Goal: Transaction & Acquisition: Purchase product/service

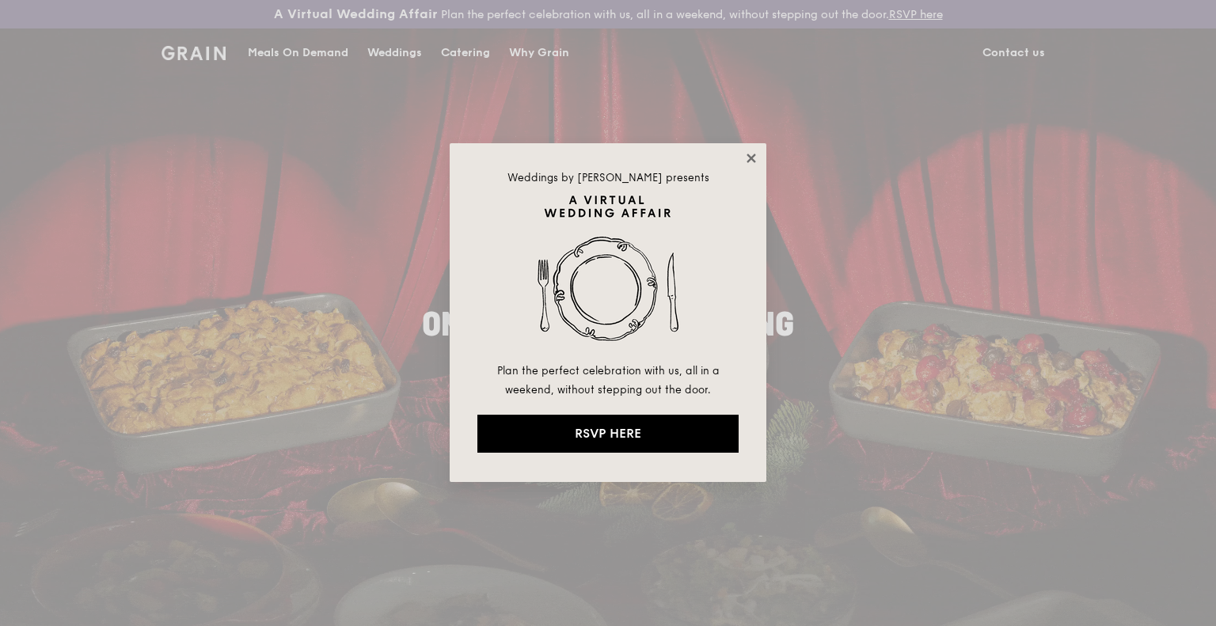
click at [756, 154] on icon at bounding box center [751, 158] width 14 height 14
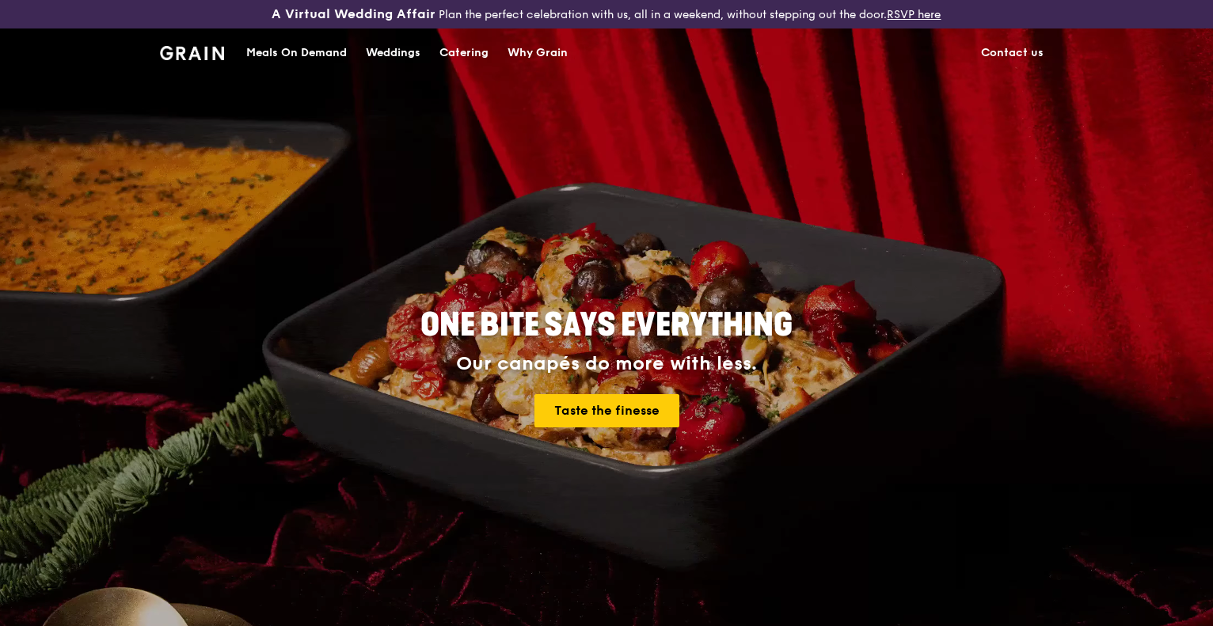
click at [279, 43] on div "Meals On Demand" at bounding box center [296, 52] width 101 height 47
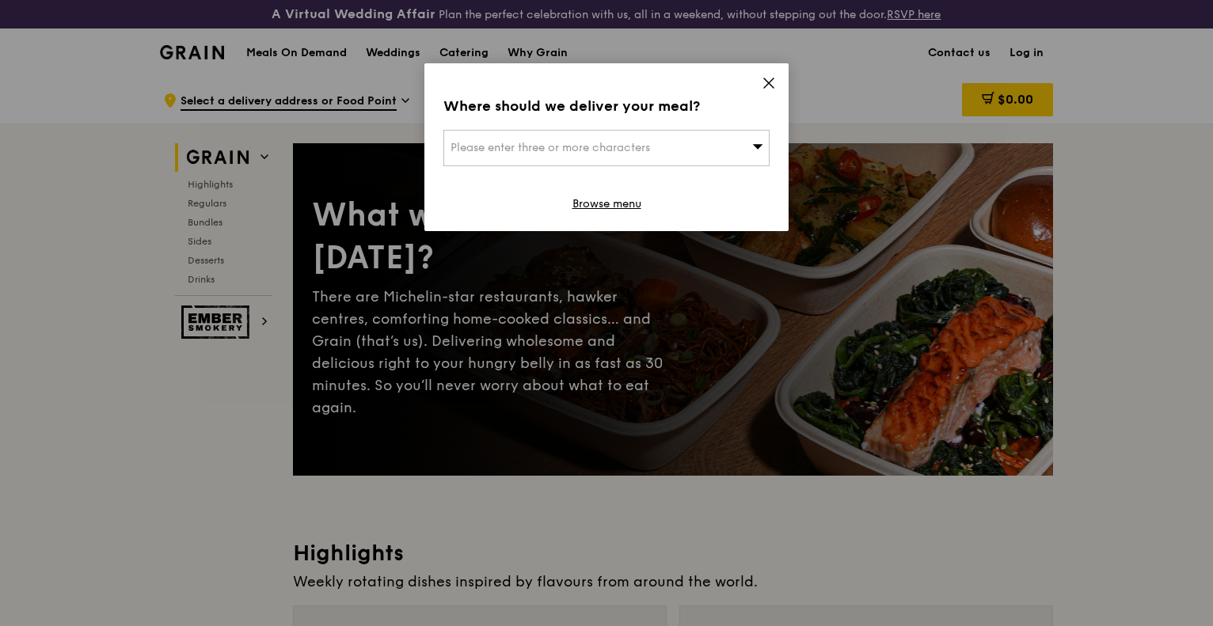
click at [769, 86] on icon at bounding box center [768, 83] width 14 height 14
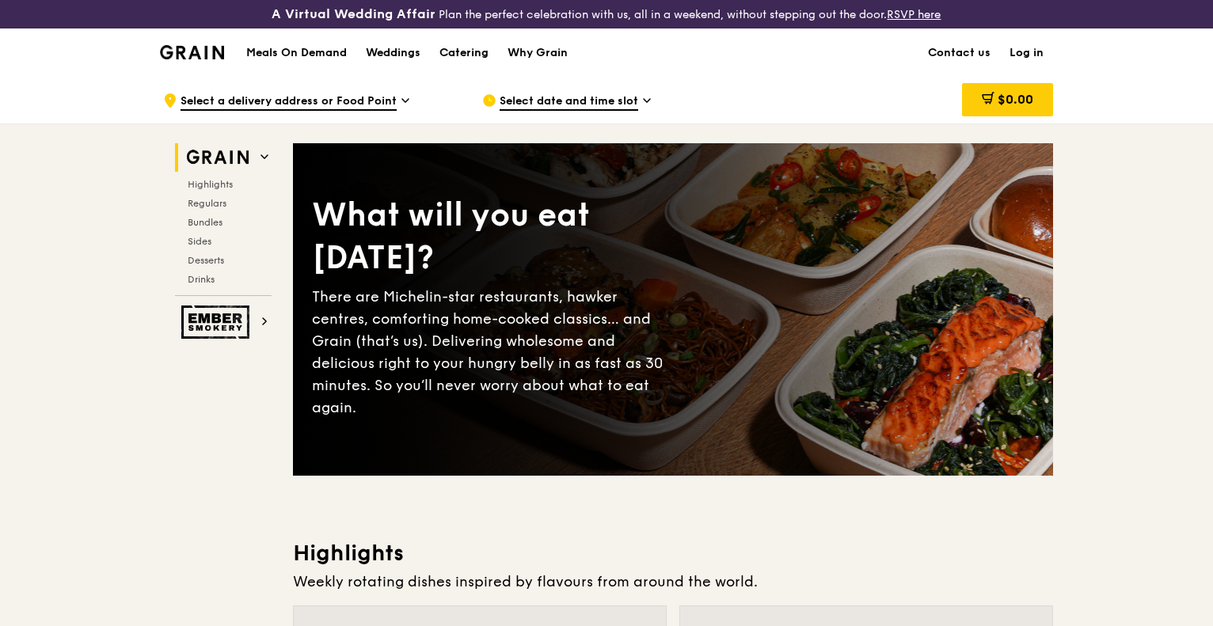
click at [493, 53] on link "Catering" at bounding box center [464, 52] width 68 height 47
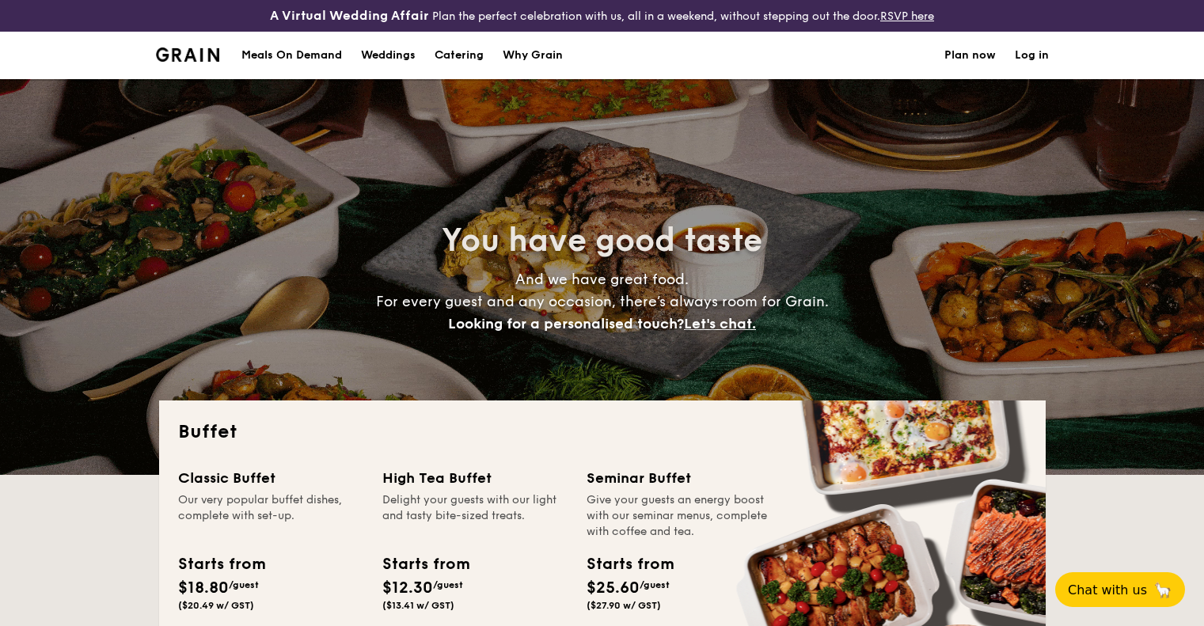
select select
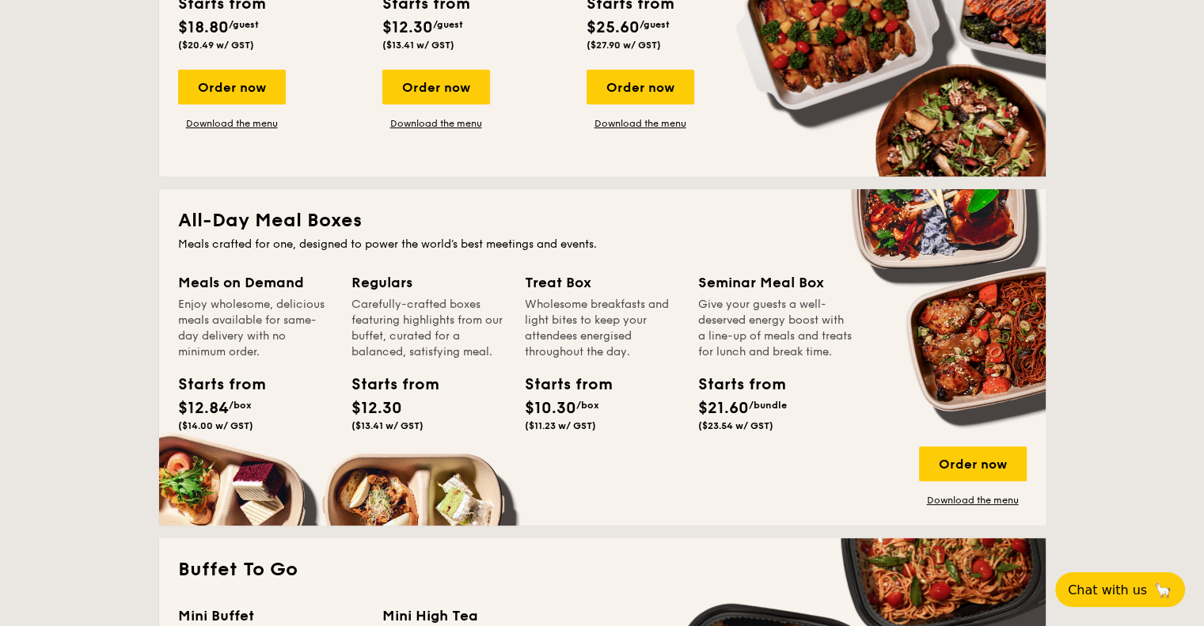
scroll to position [633, 0]
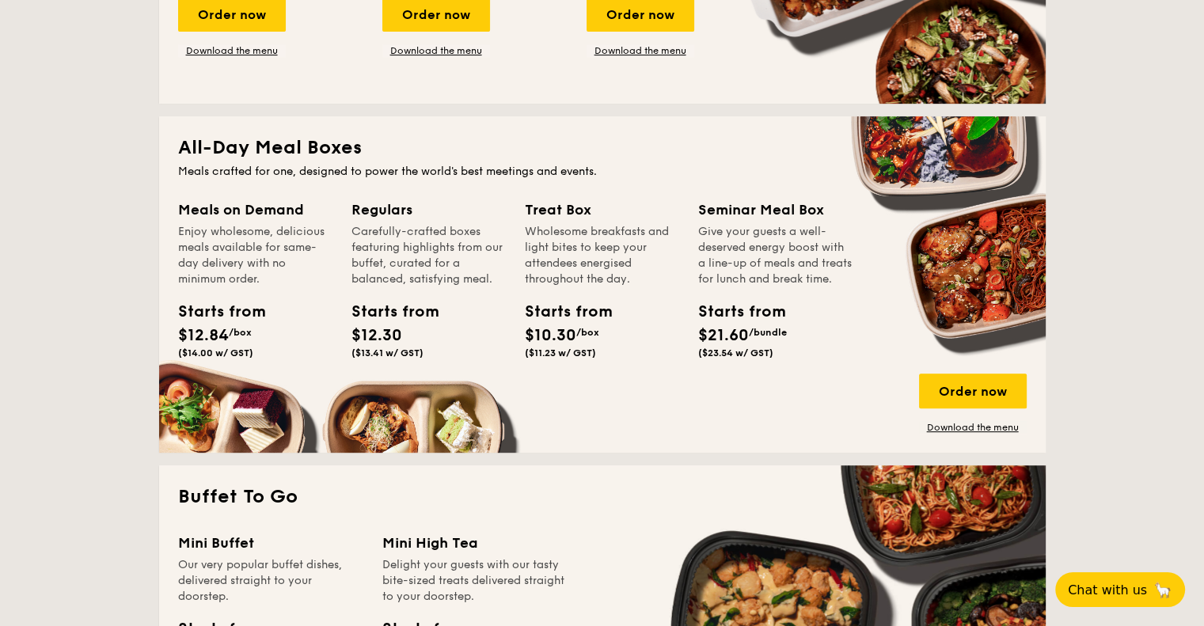
click at [250, 191] on div "All-Day Meal Boxes Meals crafted for one, designed to power the world's best me…" at bounding box center [602, 284] width 886 height 336
click at [239, 224] on div "Enjoy wholesome, delicious meals available for same-day delivery with no minimu…" at bounding box center [255, 255] width 154 height 63
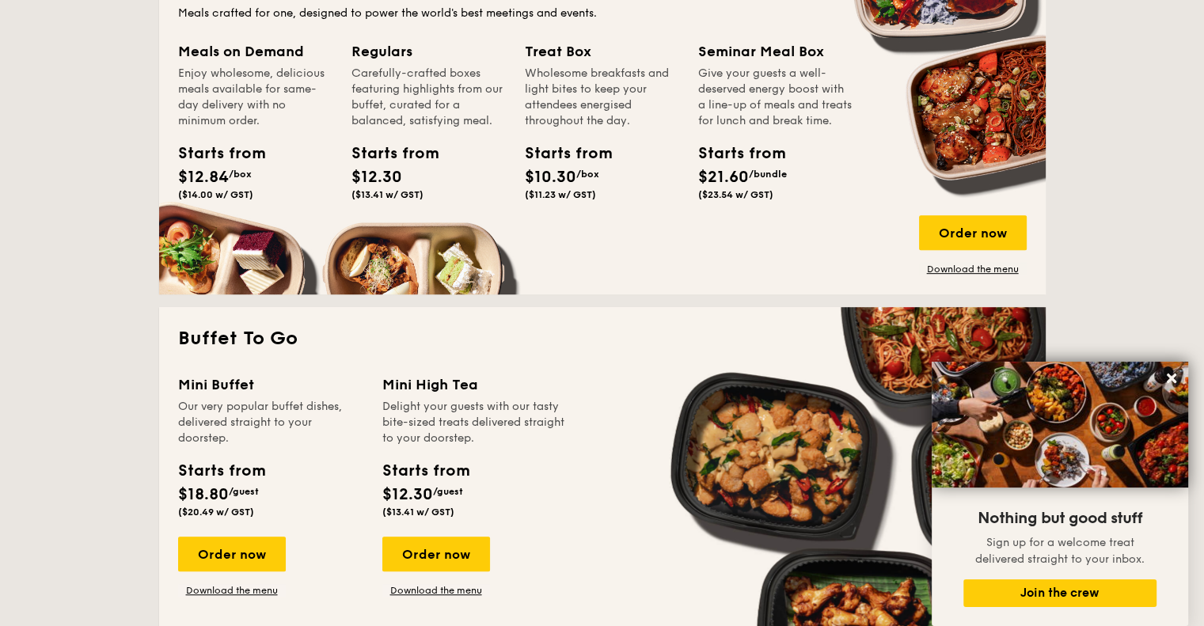
click at [234, 161] on div "Starts from" at bounding box center [213, 154] width 71 height 24
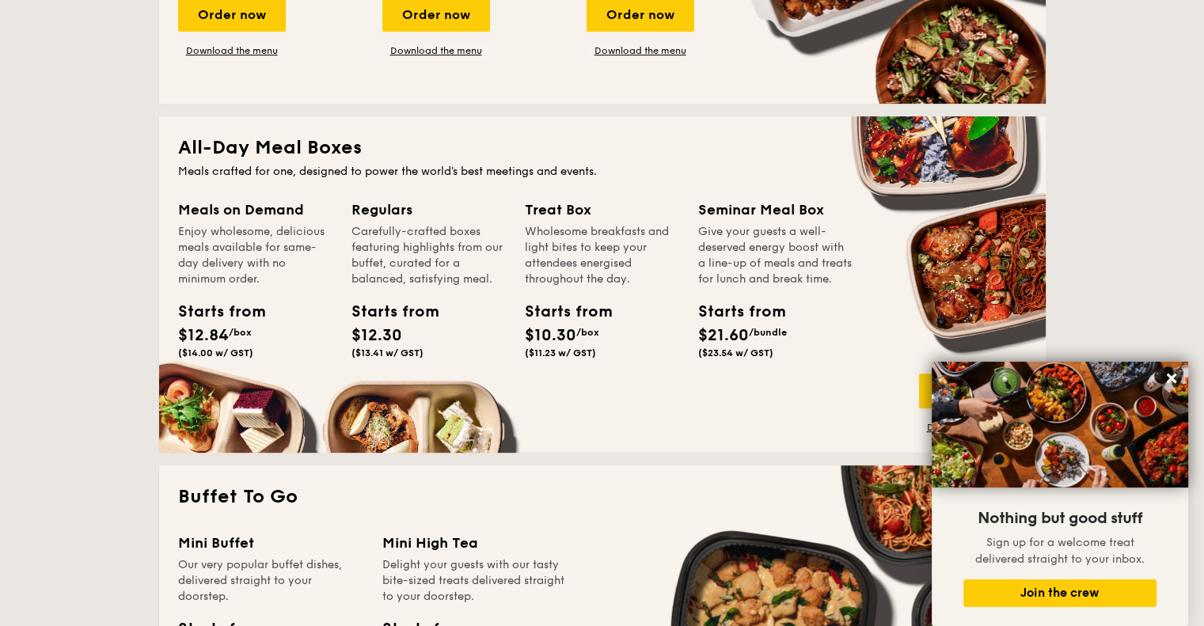
click at [237, 150] on h2 "All-Day Meal Boxes" at bounding box center [602, 147] width 848 height 25
drag, startPoint x: 237, startPoint y: 269, endPoint x: 245, endPoint y: 293, distance: 25.3
click at [237, 271] on div "Enjoy wholesome, delicious meals available for same-day delivery with no minimu…" at bounding box center [255, 255] width 154 height 63
click at [249, 309] on div "Starts from" at bounding box center [213, 312] width 71 height 24
drag, startPoint x: 256, startPoint y: 341, endPoint x: 233, endPoint y: 388, distance: 52.0
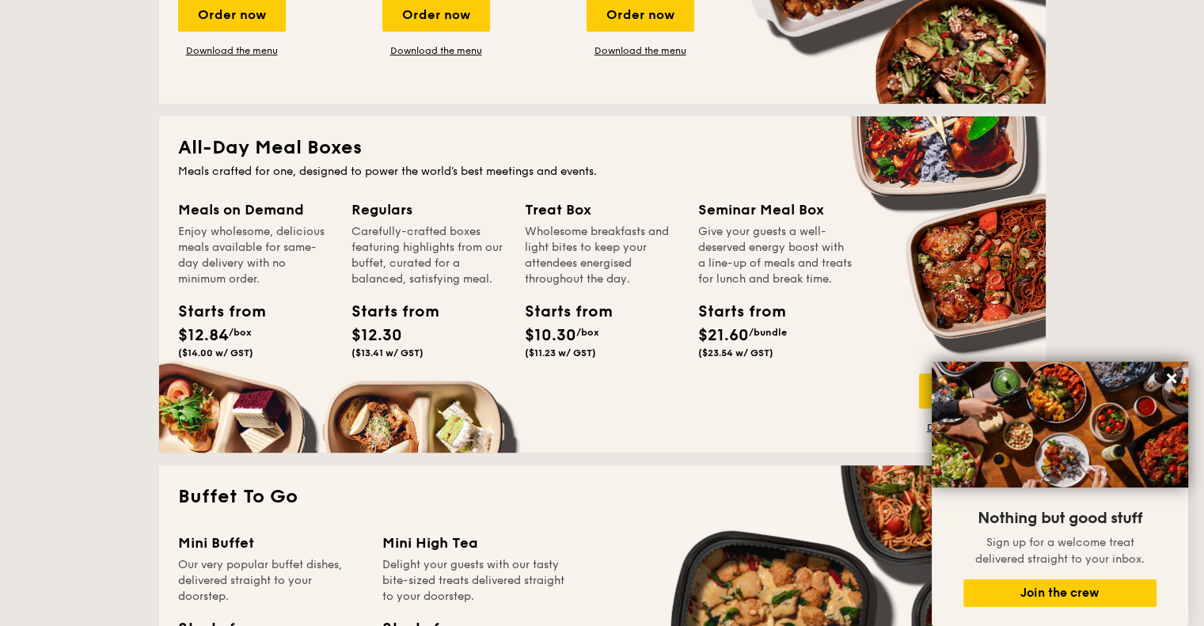
click at [256, 341] on div "Starts from $12.84 /box ($14.00 w/ GST)" at bounding box center [255, 332] width 167 height 65
click at [233, 388] on div "Meals on Demand Enjoy wholesome, delicious meals available for same-day deliver…" at bounding box center [264, 301] width 173 height 204
click at [234, 273] on div "Enjoy wholesome, delicious meals available for same-day delivery with no minimu…" at bounding box center [255, 255] width 154 height 63
click at [233, 211] on div "Meals on Demand" at bounding box center [255, 210] width 154 height 22
drag, startPoint x: 210, startPoint y: 294, endPoint x: 207, endPoint y: 353, distance: 59.4
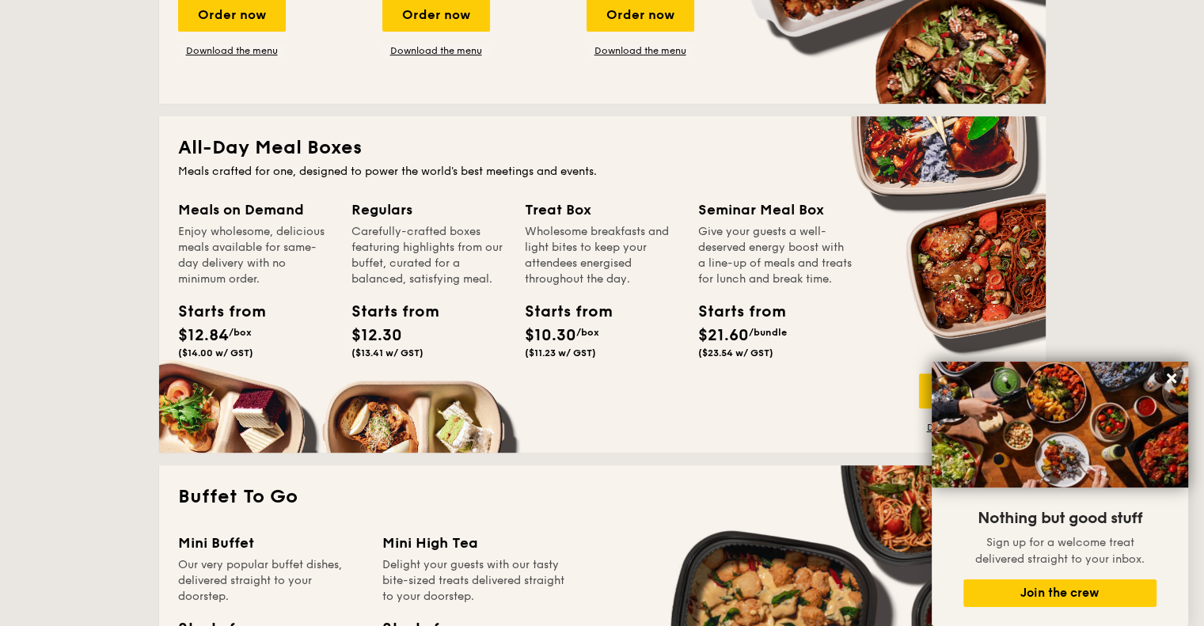
click at [208, 305] on div "Meals on Demand Enjoy wholesome, delicious meals available for same-day deliver…" at bounding box center [255, 282] width 154 height 166
click at [207, 353] on span "($14.00 w/ GST)" at bounding box center [215, 352] width 75 height 11
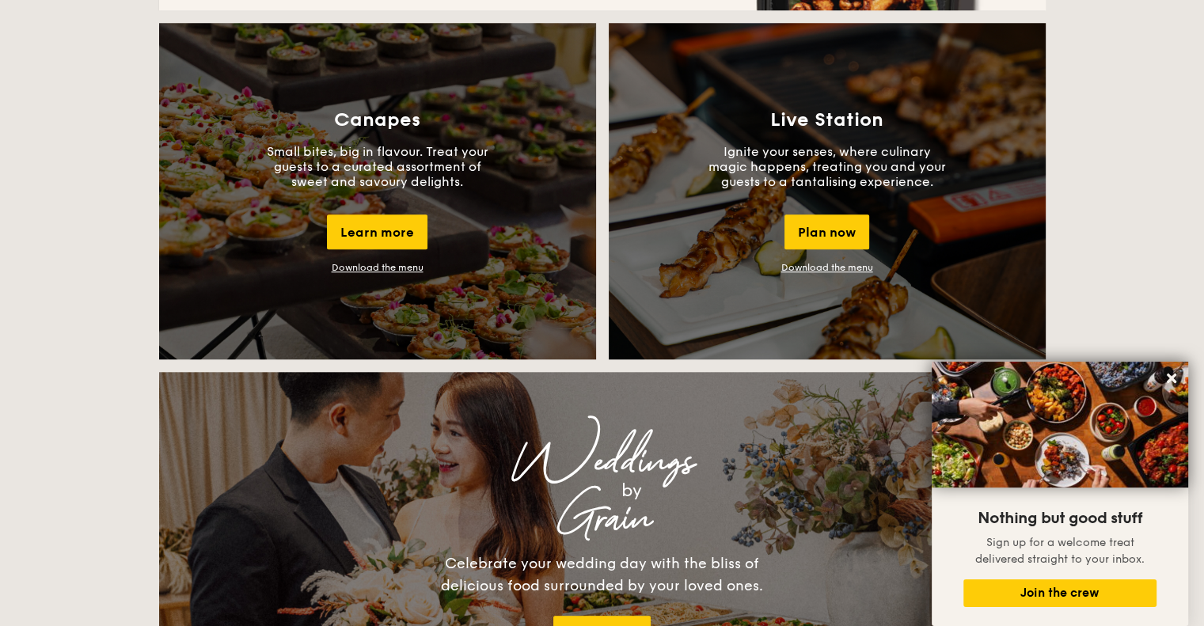
scroll to position [950, 0]
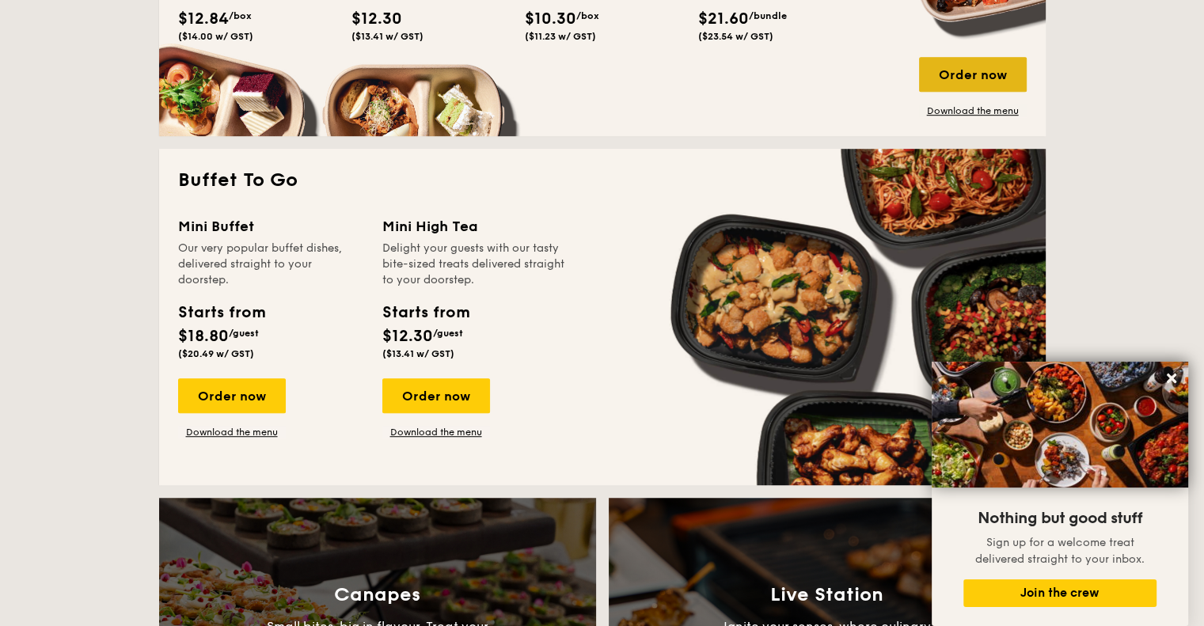
click at [965, 58] on div "Order now" at bounding box center [973, 74] width 108 height 35
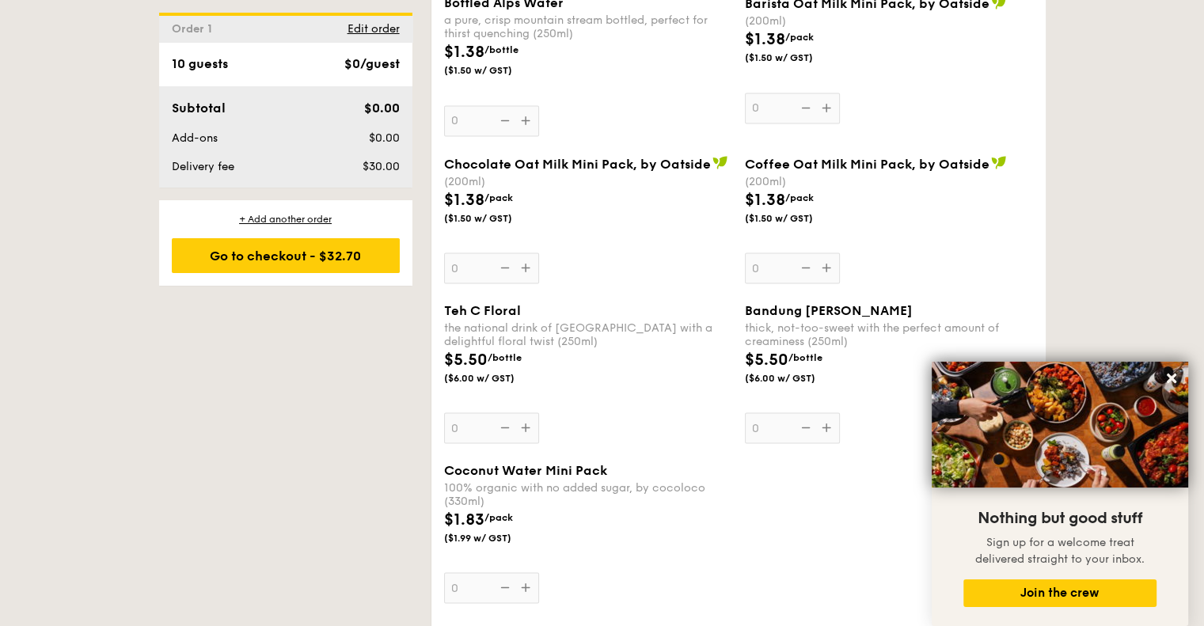
scroll to position [3166, 0]
